Goal: Information Seeking & Learning: Understand process/instructions

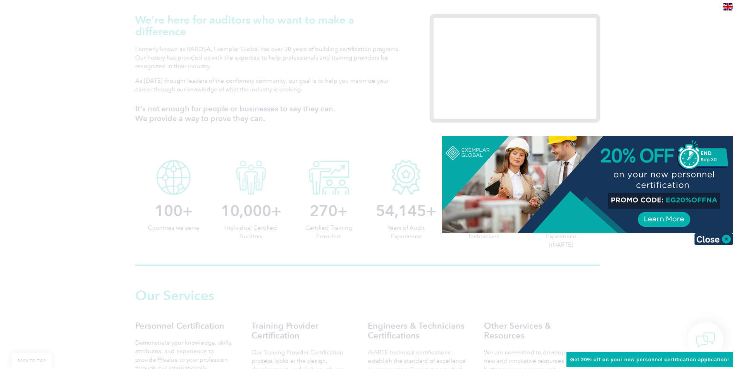
scroll to position [271, 0]
click at [703, 244] on img at bounding box center [713, 240] width 39 height 12
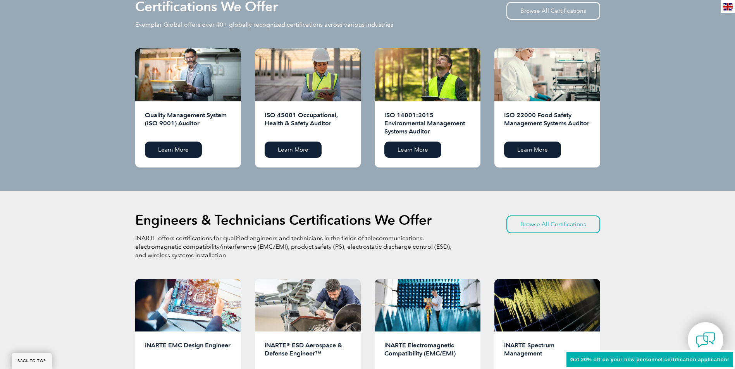
scroll to position [818, 0]
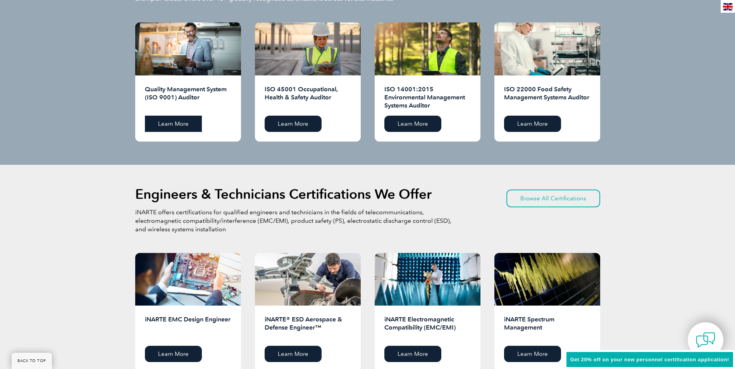
click at [179, 123] on link "Learn More" at bounding box center [173, 124] width 57 height 16
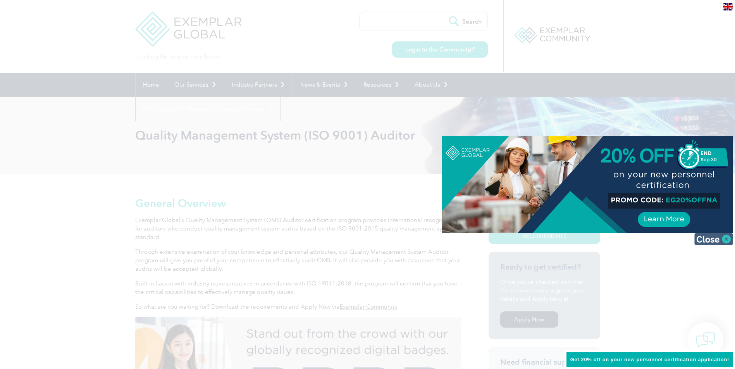
click at [721, 240] on img at bounding box center [713, 240] width 39 height 12
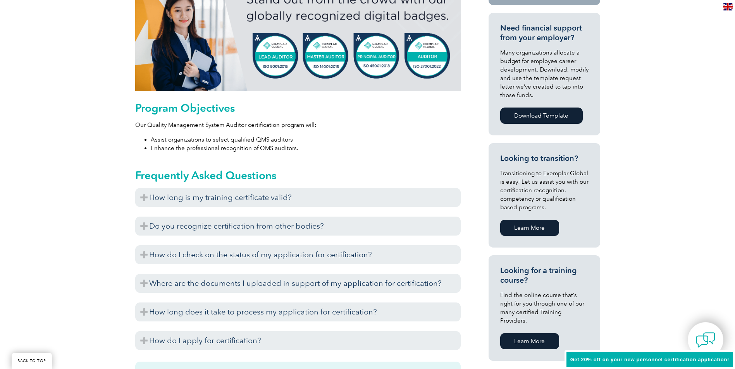
scroll to position [344, 0]
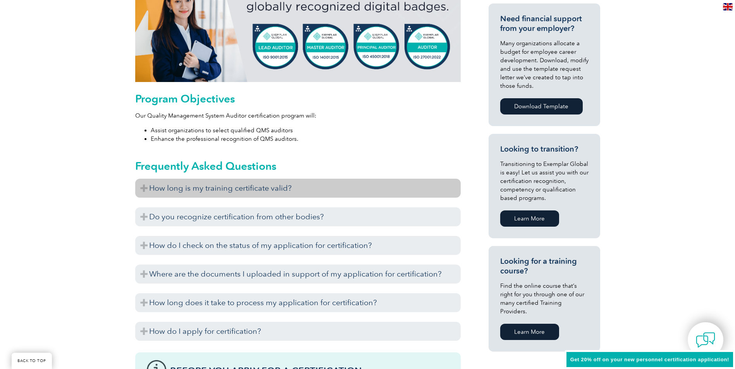
click at [150, 187] on h3 "How long is my training certificate valid?" at bounding box center [297, 188] width 325 height 19
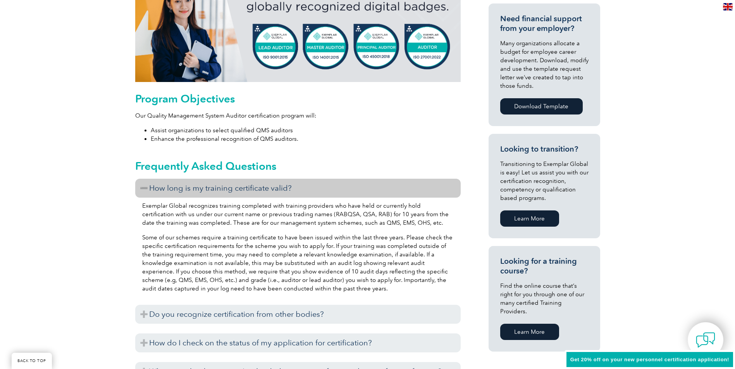
click at [141, 184] on h3 "How long is my training certificate valid?" at bounding box center [297, 188] width 325 height 19
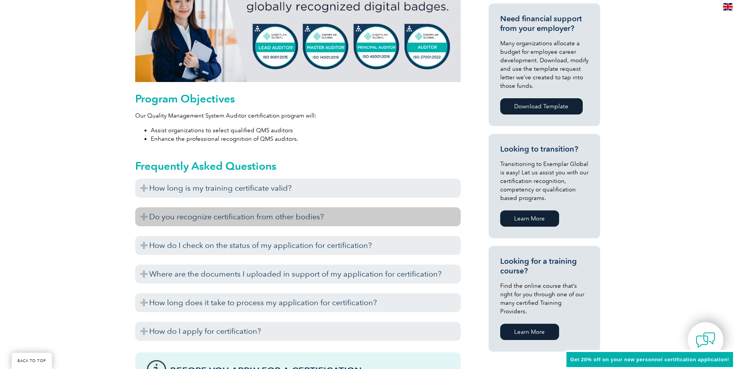
click at [143, 218] on h3 "Do you recognize certification from other bodies?" at bounding box center [297, 217] width 325 height 19
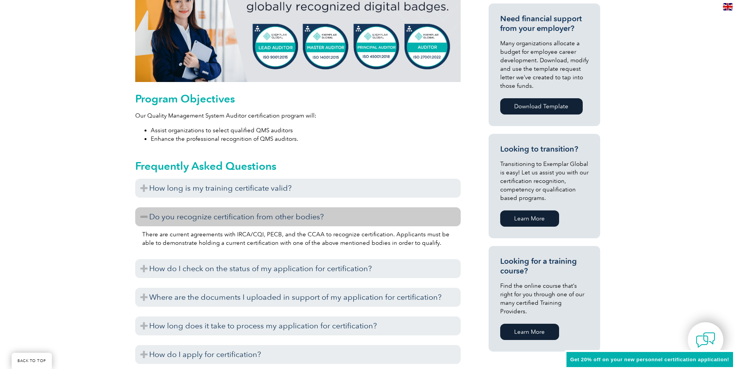
click at [143, 218] on h3 "Do you recognize certification from other bodies?" at bounding box center [297, 217] width 325 height 19
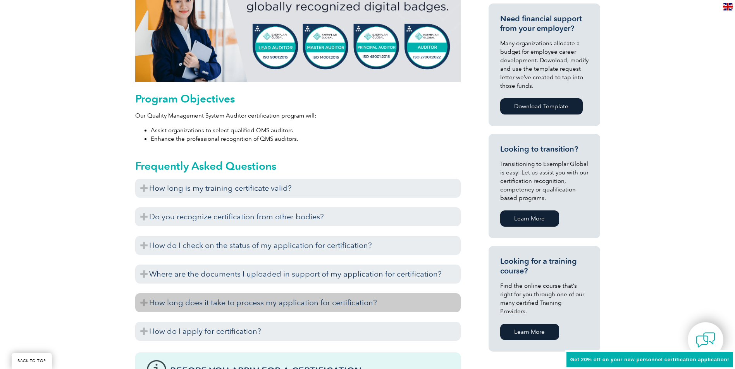
click at [150, 304] on h3 "How long does it take to process my application for certification?" at bounding box center [297, 303] width 325 height 19
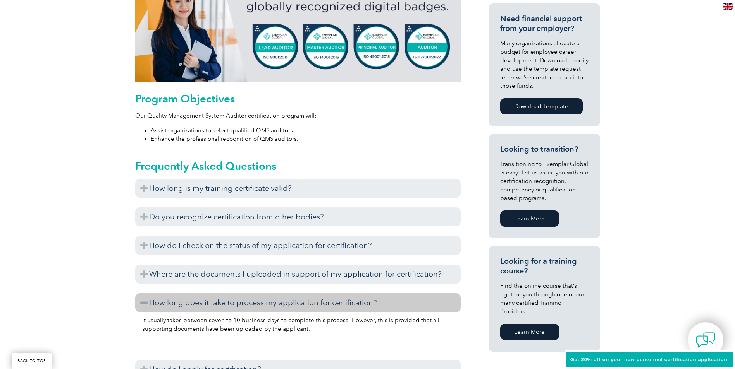
click at [150, 304] on h3 "How long does it take to process my application for certification?" at bounding box center [297, 303] width 325 height 19
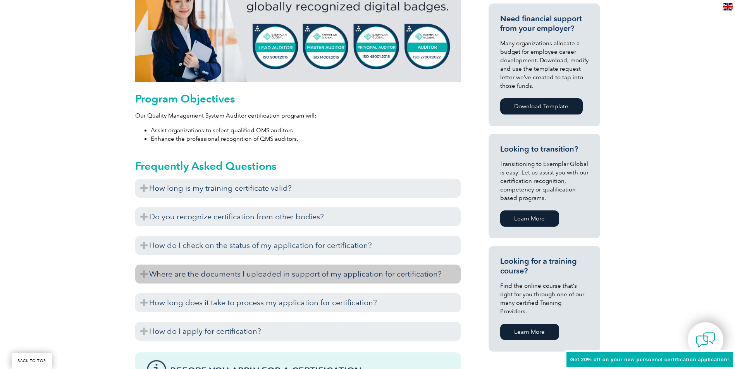
click at [144, 282] on h3 "Where are the documents I uploaded in support of my application for certificati…" at bounding box center [297, 274] width 325 height 19
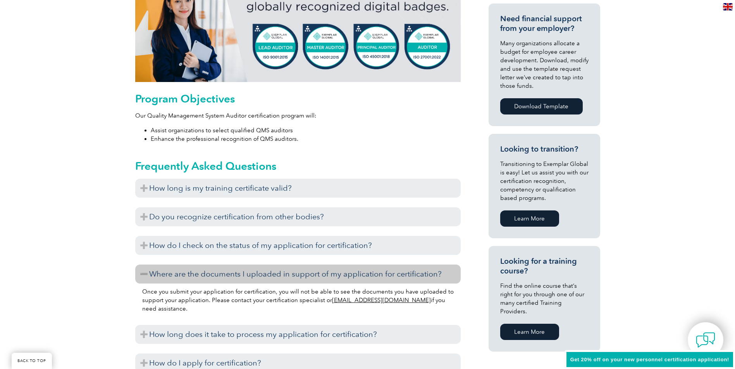
click at [144, 274] on h3 "Where are the documents I uploaded in support of my application for certificati…" at bounding box center [297, 274] width 325 height 19
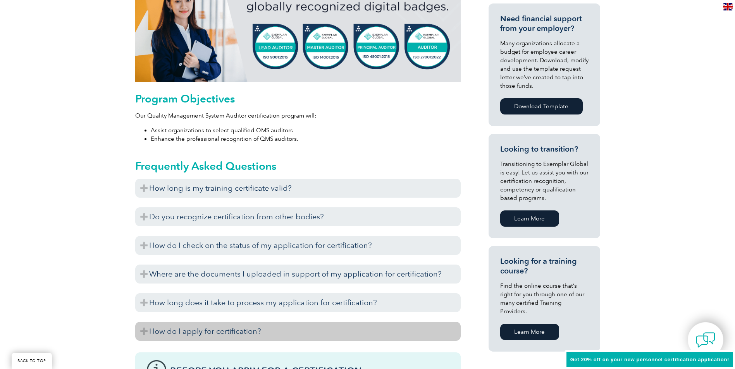
click at [144, 330] on h3 "How do I apply for certification?" at bounding box center [297, 331] width 325 height 19
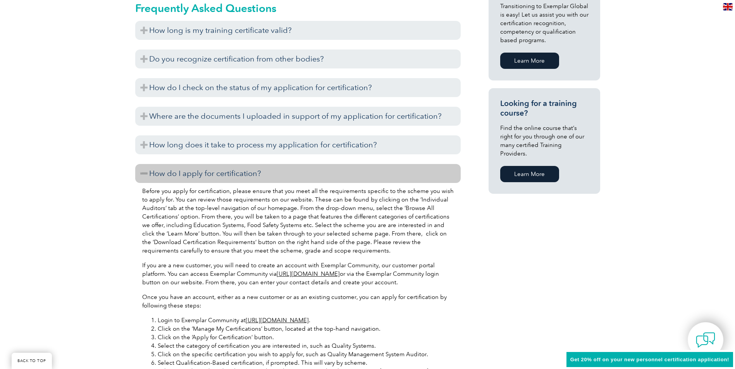
scroll to position [504, 0]
